Goal: Task Accomplishment & Management: Use online tool/utility

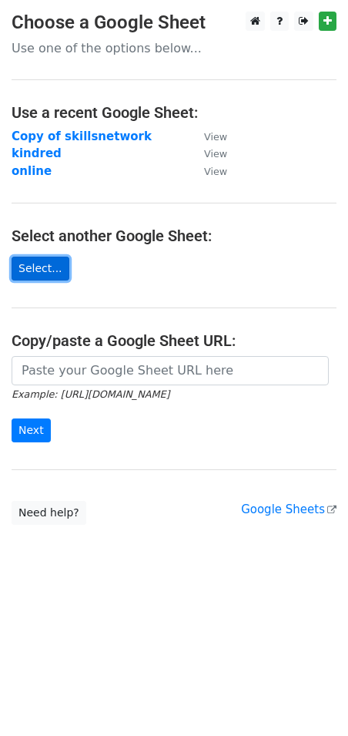
click at [36, 267] on link "Select..." at bounding box center [41, 269] width 58 height 24
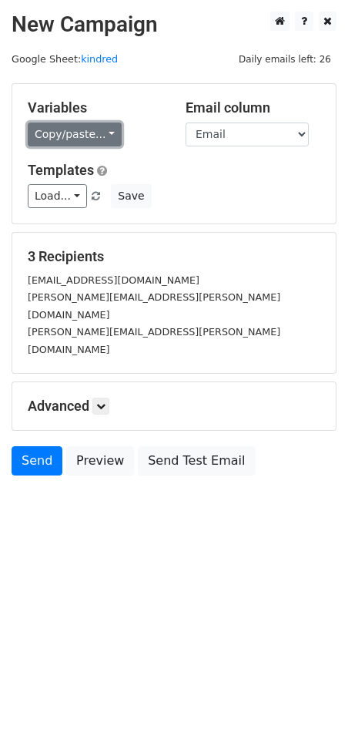
click at [84, 131] on link "Copy/paste..." at bounding box center [75, 135] width 94 height 24
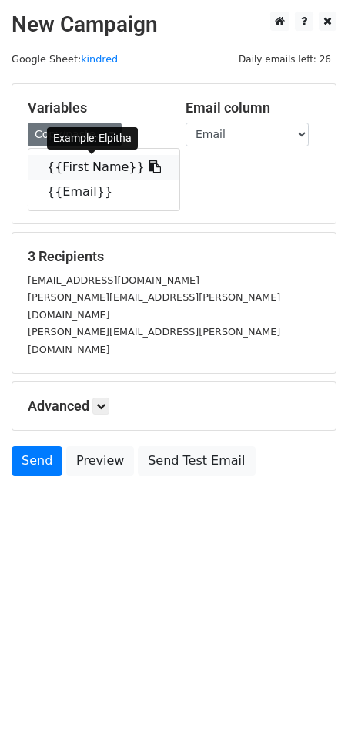
click at [99, 163] on link "{{First Name}}" at bounding box center [104, 167] width 151 height 25
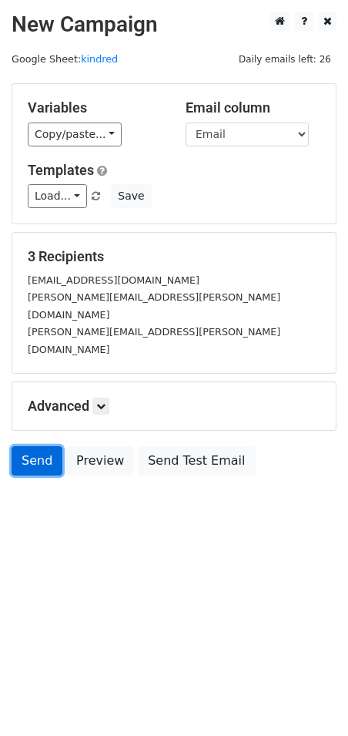
click at [39, 446] on link "Send" at bounding box center [37, 460] width 51 height 29
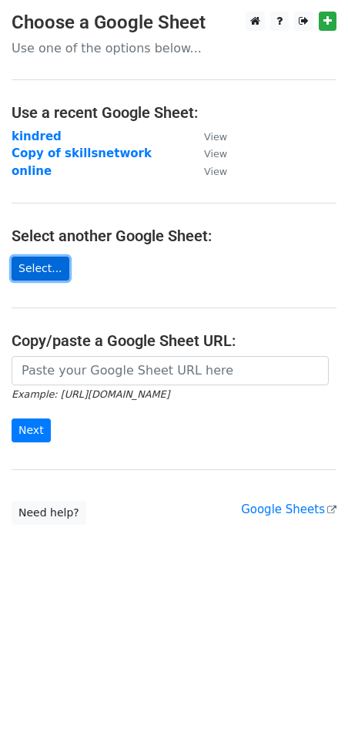
click at [47, 269] on link "Select..." at bounding box center [41, 269] width 58 height 24
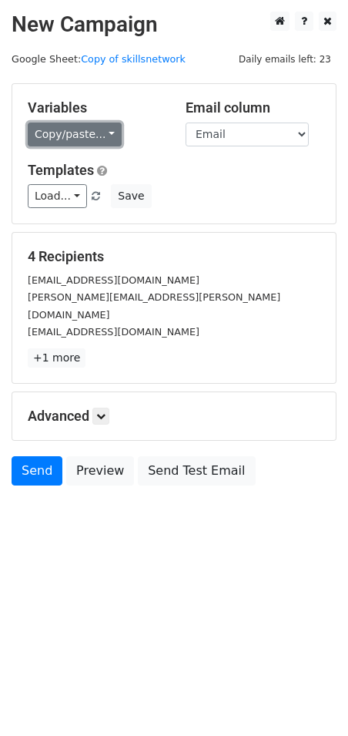
click at [101, 136] on link "Copy/paste..." at bounding box center [75, 135] width 94 height 24
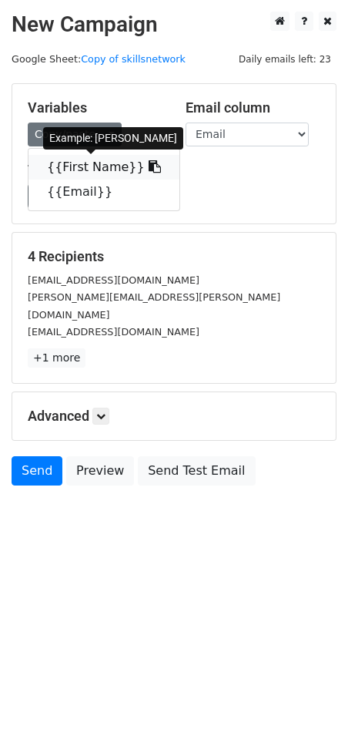
click at [98, 157] on link "{{First Name}}" at bounding box center [104, 167] width 151 height 25
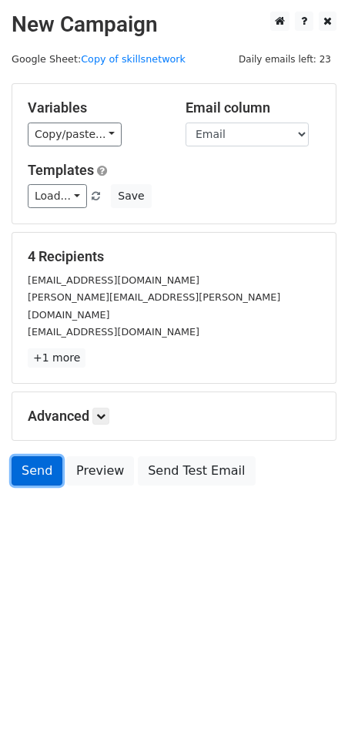
click at [42, 456] on link "Send" at bounding box center [37, 470] width 51 height 29
